Goal: Task Accomplishment & Management: Manage account settings

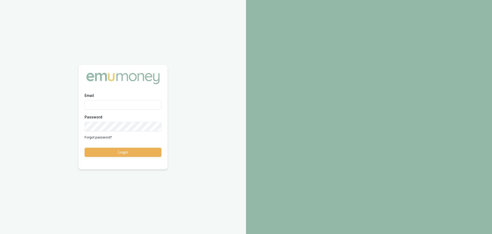
click at [106, 102] on input "Email" at bounding box center [123, 104] width 77 height 9
type input "[PERSON_NAME][EMAIL_ADDRESS][PERSON_NAME][DOMAIN_NAME]"
click at [85, 147] on button "Login" at bounding box center [123, 151] width 77 height 9
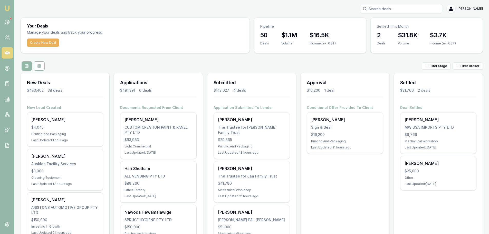
click at [11, 19] on div at bounding box center [11, 18] width 2 height 2
click at [8, 22] on icon at bounding box center [7, 21] width 5 height 5
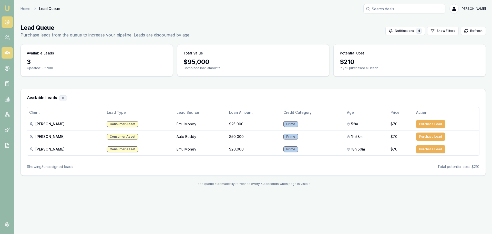
click at [6, 53] on icon at bounding box center [7, 52] width 5 height 3
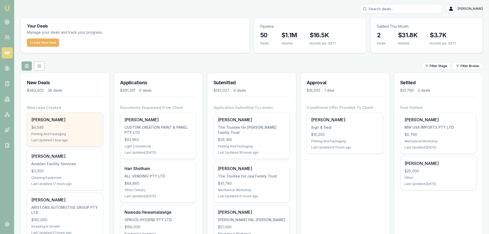
click at [67, 125] on div "$4,045" at bounding box center [64, 127] width 67 height 5
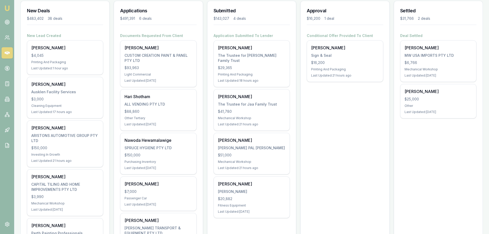
scroll to position [103, 0]
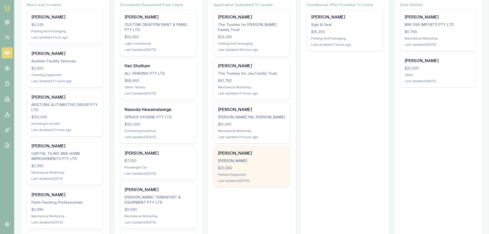
click at [250, 158] on div "KRUGER, STEVEN JAMES" at bounding box center [251, 160] width 67 height 5
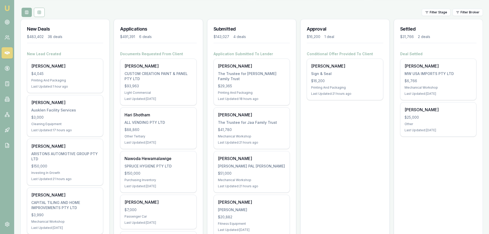
scroll to position [51, 0]
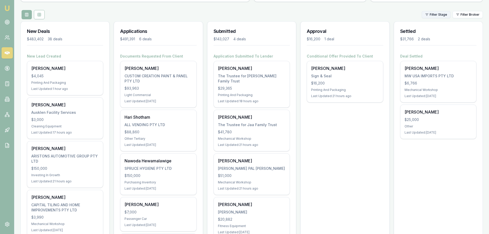
click at [439, 12] on html "Emu Broker Brad Hearns Toggle Menu Your Deals Manage your deals and track your …" at bounding box center [244, 66] width 489 height 234
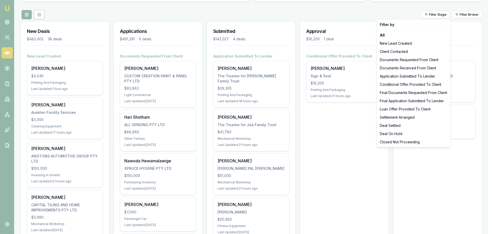
click at [282, 16] on html "Emu Broker Brad Hearns Toggle Menu Your Deals Manage your deals and track your …" at bounding box center [246, 66] width 492 height 234
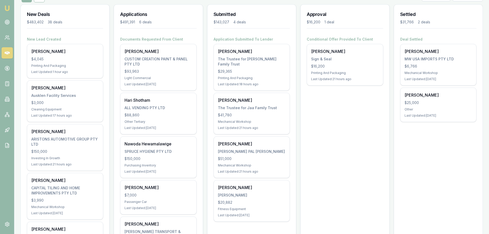
scroll to position [77, 0]
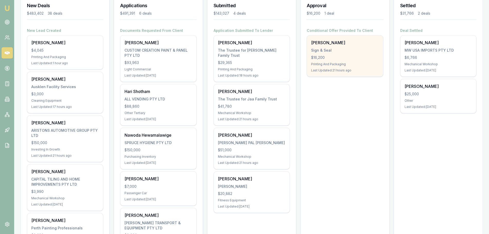
click at [321, 56] on div "$16,200" at bounding box center [344, 57] width 67 height 5
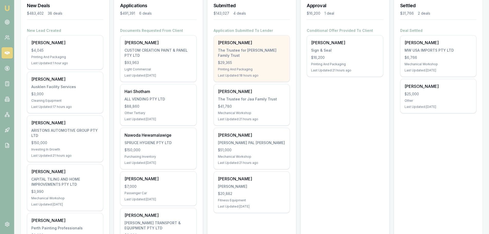
click at [242, 46] on div "Rohan Thomas The Trustee for Thomas Family Trust $29,365 Printing And Packaging…" at bounding box center [252, 58] width 76 height 46
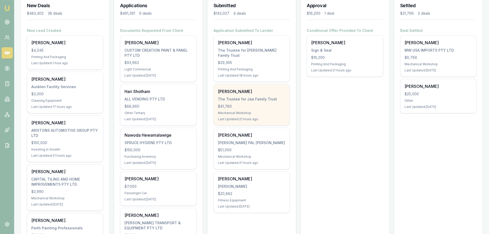
click at [238, 88] on div "[PERSON_NAME]" at bounding box center [251, 91] width 67 height 6
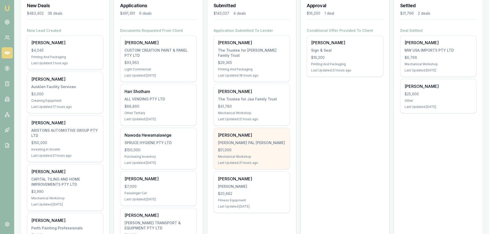
click at [244, 132] on div "[PERSON_NAME]" at bounding box center [251, 135] width 67 height 6
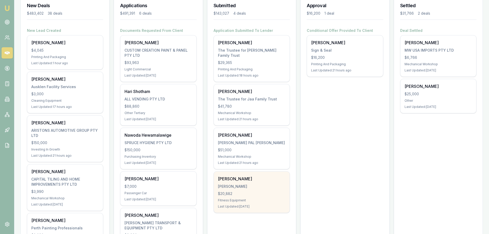
click at [235, 175] on div "[PERSON_NAME]" at bounding box center [251, 178] width 67 height 6
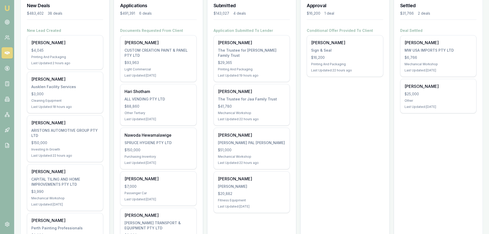
click at [9, 52] on icon at bounding box center [7, 52] width 5 height 5
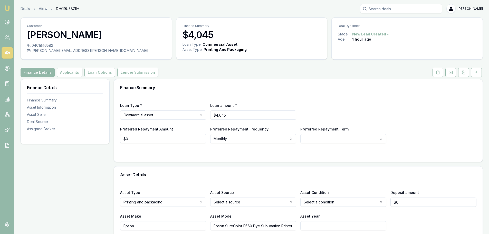
click at [70, 68] on button "Applicants" at bounding box center [70, 72] width 26 height 9
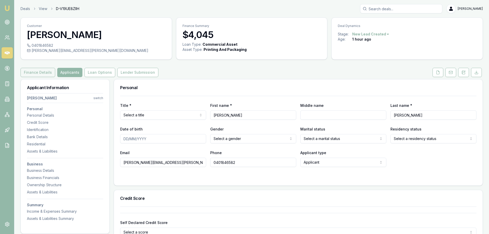
click at [43, 71] on button "Finance Details" at bounding box center [38, 72] width 35 height 9
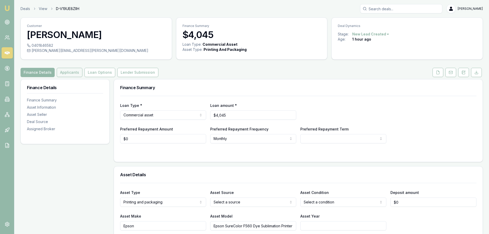
click at [71, 75] on button "Applicants" at bounding box center [70, 72] width 26 height 9
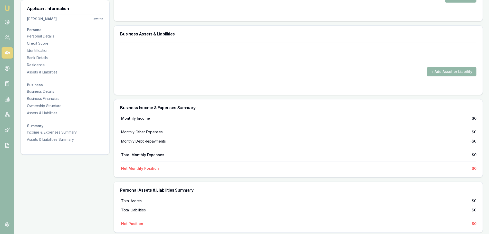
scroll to position [949, 0]
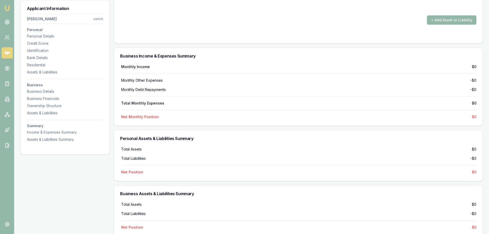
click at [6, 55] on icon at bounding box center [7, 52] width 5 height 5
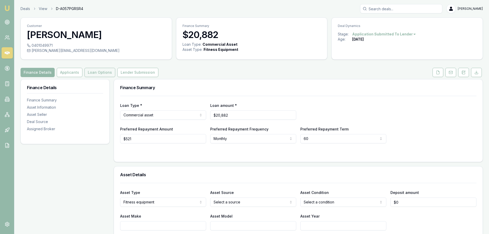
click at [97, 72] on button "Loan Options" at bounding box center [99, 72] width 31 height 9
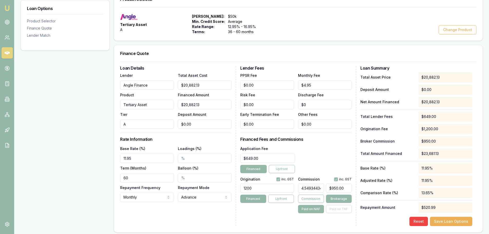
scroll to position [128, 0]
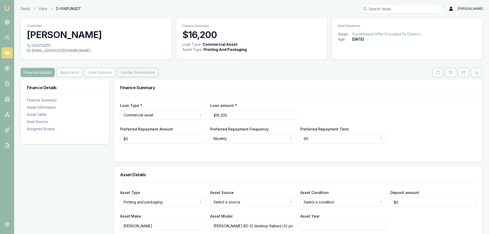
click at [137, 74] on button "Lender Submission" at bounding box center [137, 72] width 41 height 9
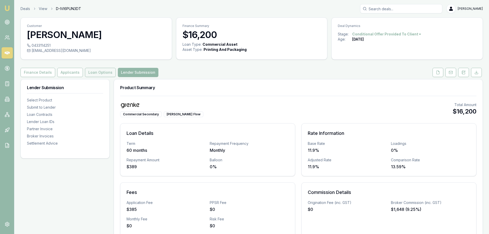
click at [94, 73] on button "Loan Options" at bounding box center [100, 72] width 31 height 9
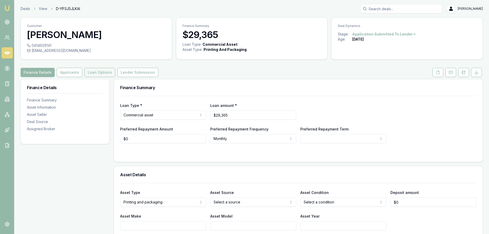
click at [101, 74] on button "Loan Options" at bounding box center [99, 72] width 31 height 9
click at [134, 73] on button "Lender Submission" at bounding box center [137, 72] width 41 height 9
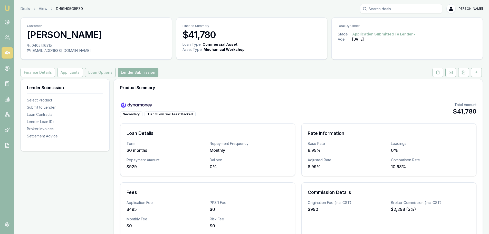
click at [101, 73] on button "Loan Options" at bounding box center [100, 72] width 31 height 9
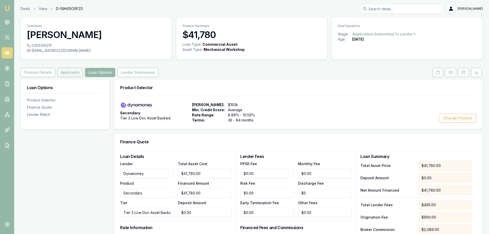
click at [62, 73] on button "Applicants" at bounding box center [70, 72] width 26 height 9
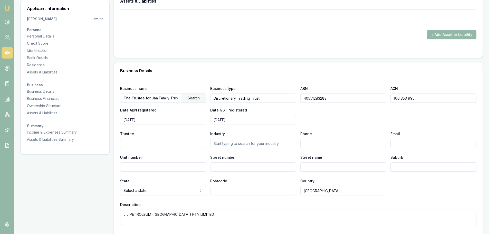
scroll to position [0, 1]
drag, startPoint x: 151, startPoint y: 98, endPoint x: 181, endPoint y: 100, distance: 29.5
click at [181, 100] on input "The Trustee for Jaa Family Trust" at bounding box center [150, 98] width 61 height 8
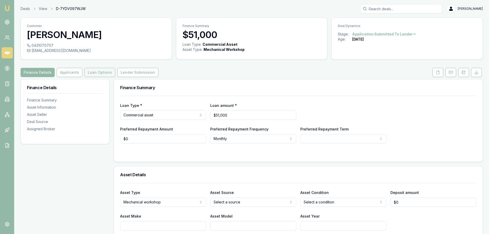
click at [98, 72] on button "Loan Options" at bounding box center [99, 72] width 31 height 9
click at [94, 75] on button "Loan Options" at bounding box center [99, 72] width 31 height 9
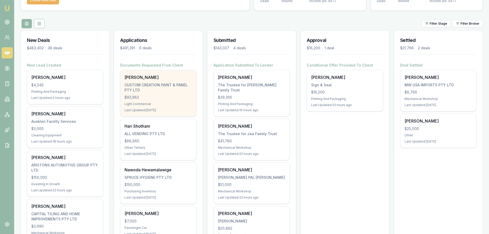
scroll to position [51, 0]
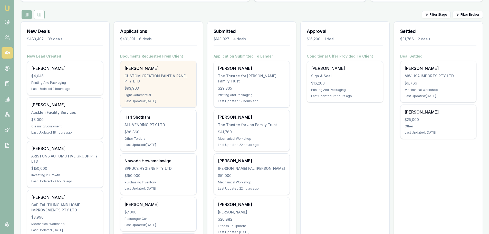
click at [137, 75] on div "CUSTOM CREATION PAINT & PANEL PTY LTD" at bounding box center [157, 78] width 67 height 10
click at [149, 78] on div "CUSTOM CREATION PAINT & PANEL PTY LTD" at bounding box center [157, 78] width 67 height 10
click at [140, 83] on div "CUSTOM CREATION PAINT & PANEL PTY LTD" at bounding box center [157, 78] width 67 height 10
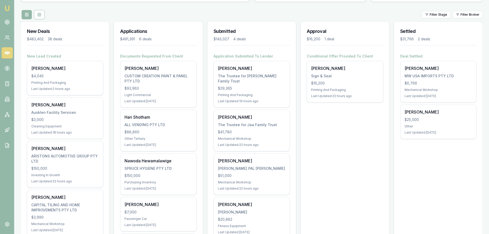
click at [84, 42] on div "New Deals $483,402 38 deals" at bounding box center [65, 38] width 88 height 32
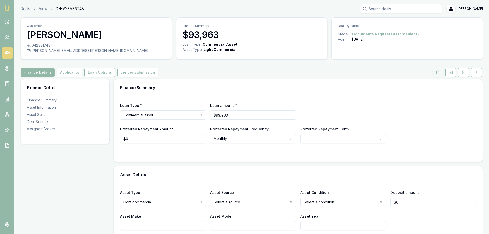
click at [439, 73] on icon at bounding box center [438, 72] width 4 height 4
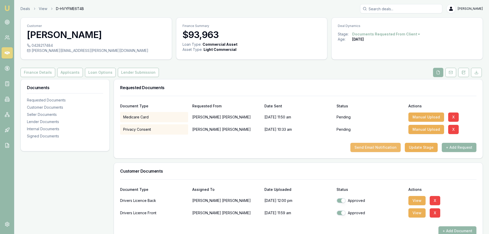
click at [371, 147] on button "Send Email Notification" at bounding box center [375, 147] width 50 height 9
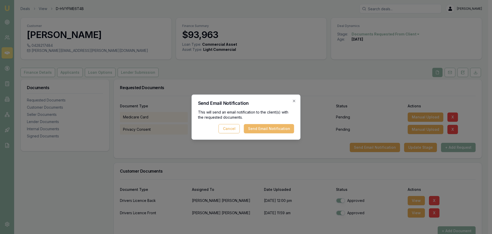
click at [272, 132] on button "Send Email Notification" at bounding box center [269, 128] width 50 height 9
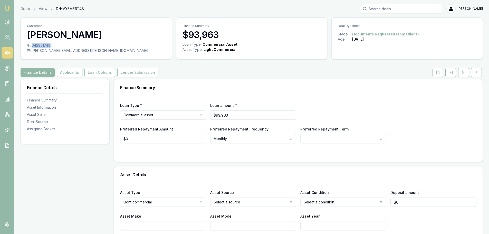
drag, startPoint x: 55, startPoint y: 46, endPoint x: 51, endPoint y: 45, distance: 4.2
click at [51, 45] on div "0428217484" at bounding box center [96, 45] width 139 height 5
click at [6, 55] on link at bounding box center [7, 52] width 11 height 11
click at [441, 71] on button at bounding box center [437, 72] width 11 height 9
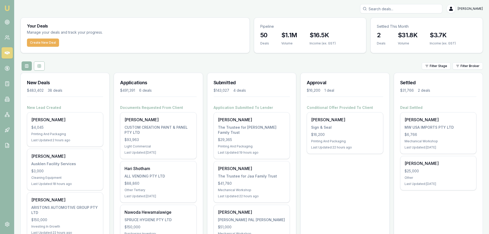
click at [105, 9] on div "[PERSON_NAME]" at bounding box center [252, 8] width 462 height 9
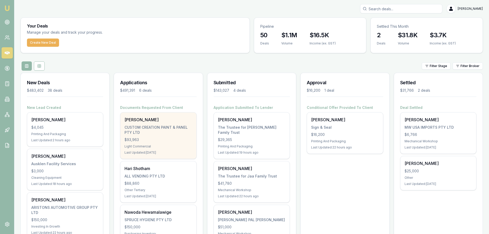
click at [144, 126] on div "CUSTOM CREATION PAINT & PANEL PTY LTD" at bounding box center [157, 130] width 67 height 10
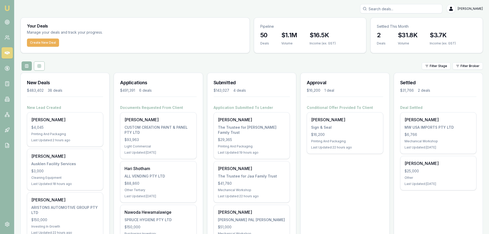
click at [157, 63] on div "Filter Stage Filter Broker" at bounding box center [252, 65] width 462 height 9
click at [7, 21] on icon at bounding box center [7, 21] width 5 height 5
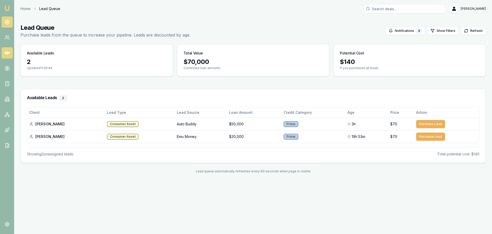
click at [5, 54] on icon at bounding box center [7, 52] width 5 height 3
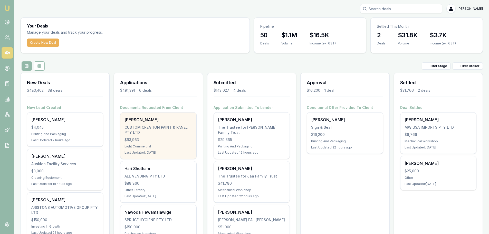
click at [149, 135] on div "CUSTOM CREATION PAINT & PANEL PTY LTD" at bounding box center [157, 130] width 67 height 10
click at [148, 128] on div "CUSTOM CREATION PAINT & PANEL PTY LTD" at bounding box center [157, 130] width 67 height 10
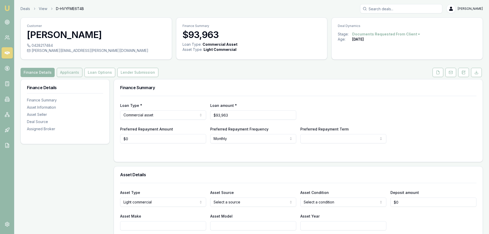
click at [65, 70] on button "Applicants" at bounding box center [70, 72] width 26 height 9
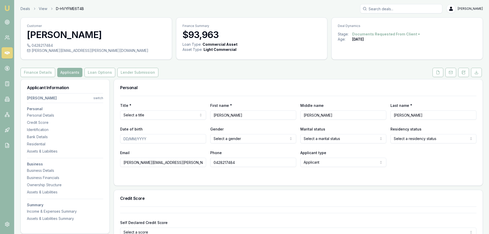
click at [227, 72] on div "Finance Details Applicants Loan Options Lender Submission" at bounding box center [252, 72] width 462 height 9
click at [6, 53] on icon at bounding box center [7, 52] width 5 height 3
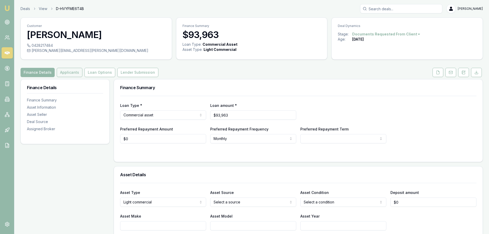
click at [66, 73] on button "Applicants" at bounding box center [70, 72] width 26 height 9
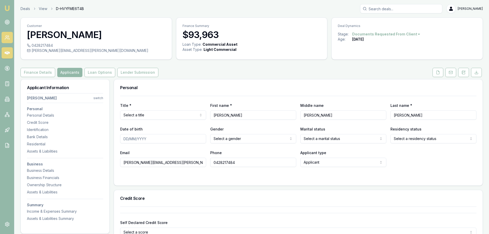
click at [5, 42] on link at bounding box center [7, 37] width 11 height 11
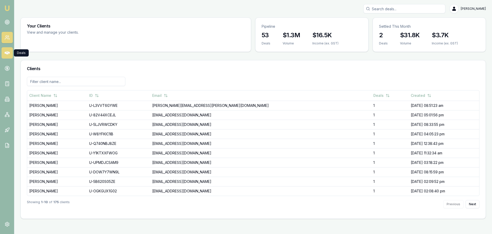
click at [7, 55] on link at bounding box center [7, 52] width 11 height 11
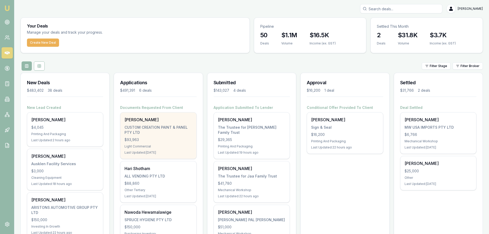
click at [147, 127] on div "CUSTOM CREATION PAINT & PANEL PTY LTD" at bounding box center [157, 130] width 67 height 10
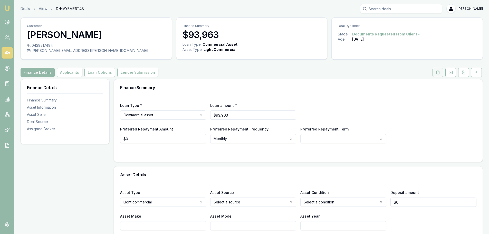
click at [441, 71] on button at bounding box center [437, 72] width 11 height 9
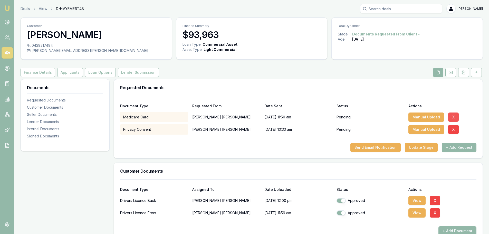
click at [452, 116] on button "X" at bounding box center [453, 116] width 11 height 9
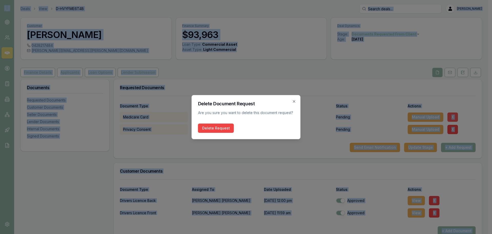
click at [452, 116] on div at bounding box center [246, 117] width 492 height 234
click at [226, 128] on button "Delete Request" at bounding box center [216, 127] width 36 height 9
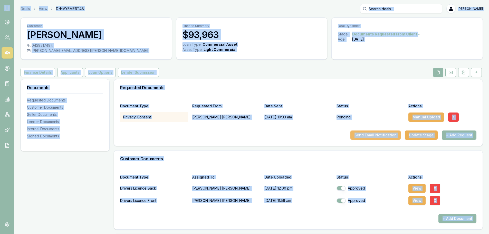
click at [378, 131] on button "Send Email Notification" at bounding box center [375, 134] width 50 height 9
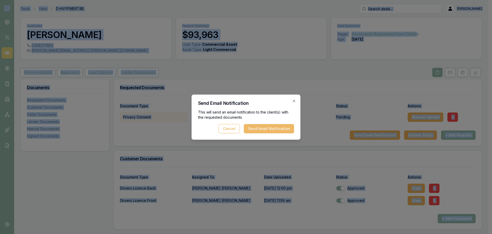
click at [281, 128] on button "Send Email Notification" at bounding box center [269, 128] width 50 height 9
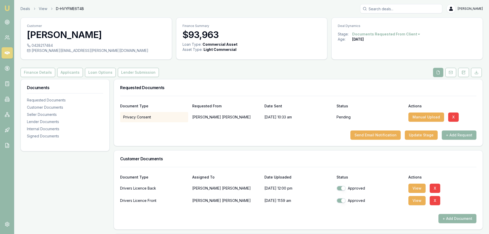
click at [234, 73] on div "Finance Details Applicants Loan Options Lender Submission" at bounding box center [252, 72] width 462 height 9
click at [7, 52] on icon at bounding box center [7, 52] width 5 height 3
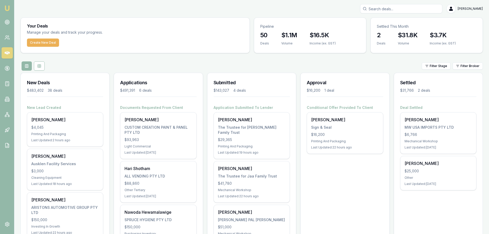
click at [126, 65] on div "Filter Stage Filter Broker" at bounding box center [252, 65] width 462 height 9
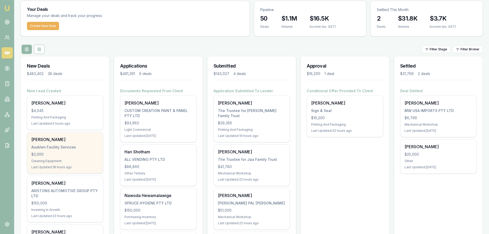
scroll to position [26, 0]
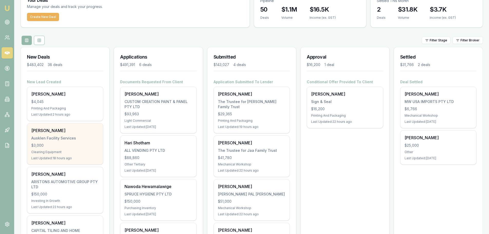
click at [68, 145] on div "$3,000" at bounding box center [64, 145] width 67 height 5
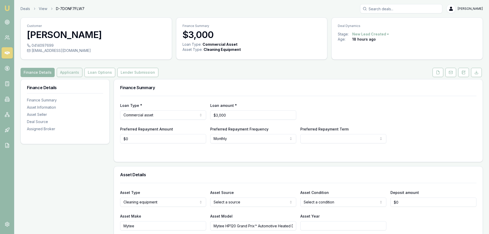
click at [67, 73] on button "Applicants" at bounding box center [70, 72] width 26 height 9
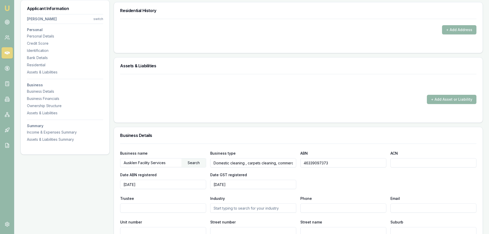
scroll to position [539, 0]
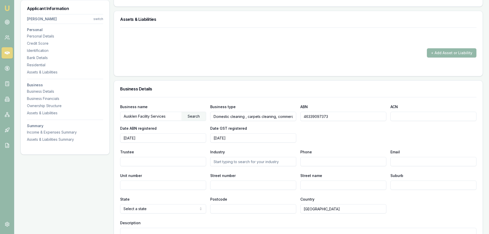
drag, startPoint x: 322, startPoint y: 117, endPoint x: 279, endPoint y: 116, distance: 43.1
click at [279, 116] on div "Business name Ausklen Facility Services Search Business type Domestic cleaning …" at bounding box center [298, 122] width 356 height 39
